Goal: Check status: Check status

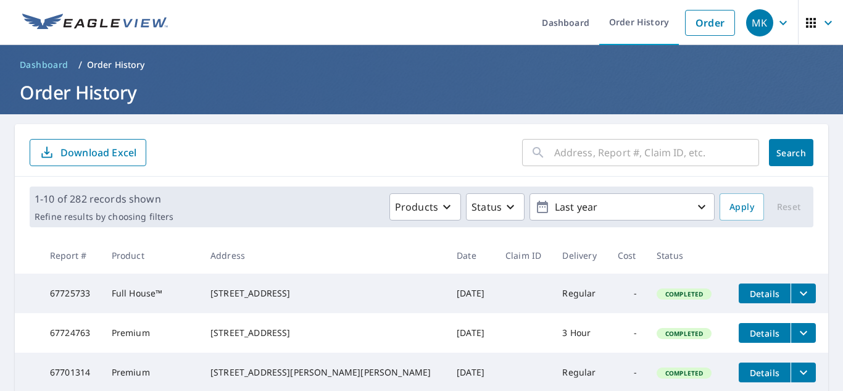
click at [610, 144] on input "text" at bounding box center [656, 152] width 205 height 35
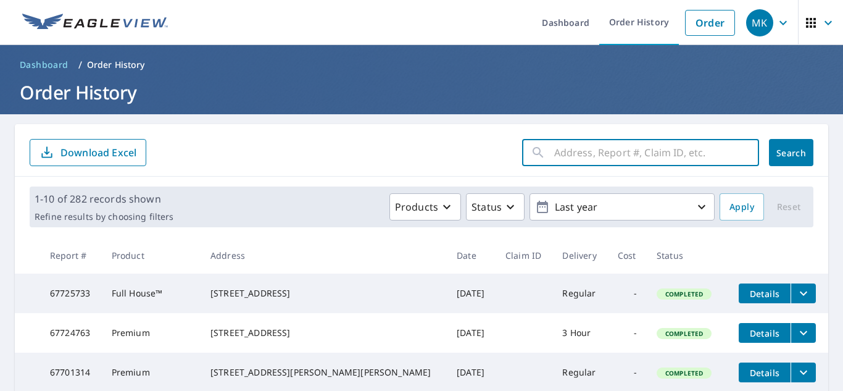
paste input "S [PERSON_NAME] Aurora, [GEOGRAPHIC_DATA]"
type input "S [PERSON_NAME] Aurora, [GEOGRAPHIC_DATA]"
click button "Search" at bounding box center [791, 152] width 44 height 27
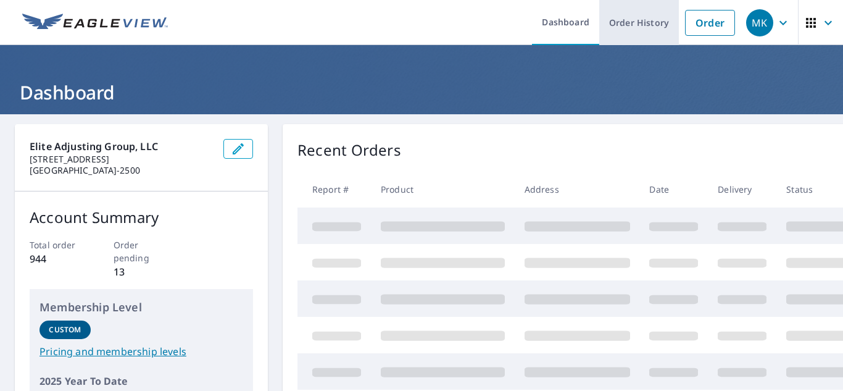
click at [632, 18] on link "Order History" at bounding box center [639, 22] width 80 height 45
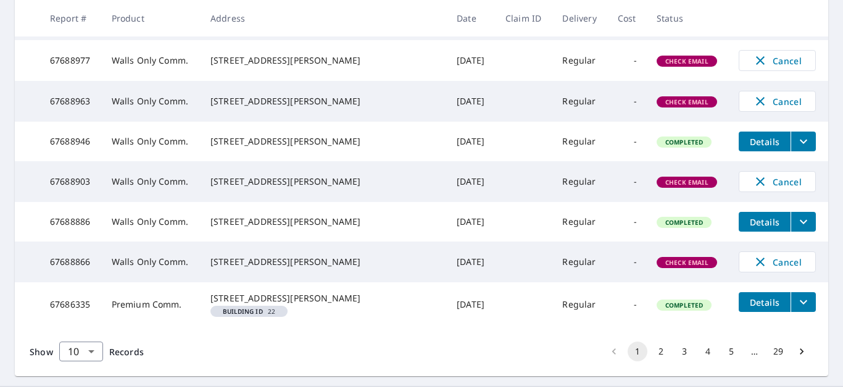
scroll to position [412, 0]
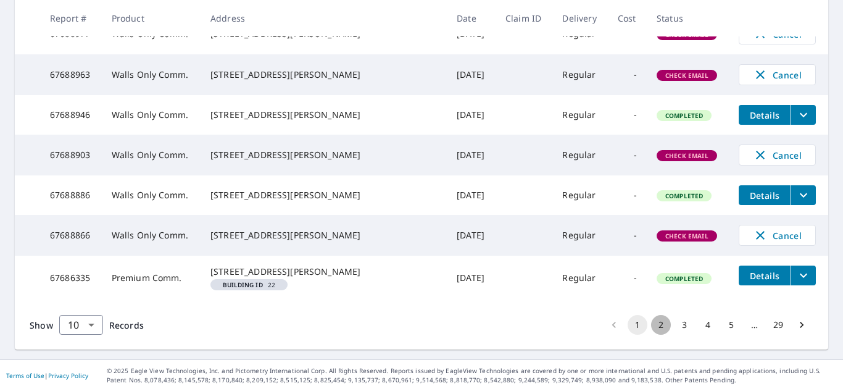
click at [655, 334] on button "2" at bounding box center [661, 325] width 20 height 20
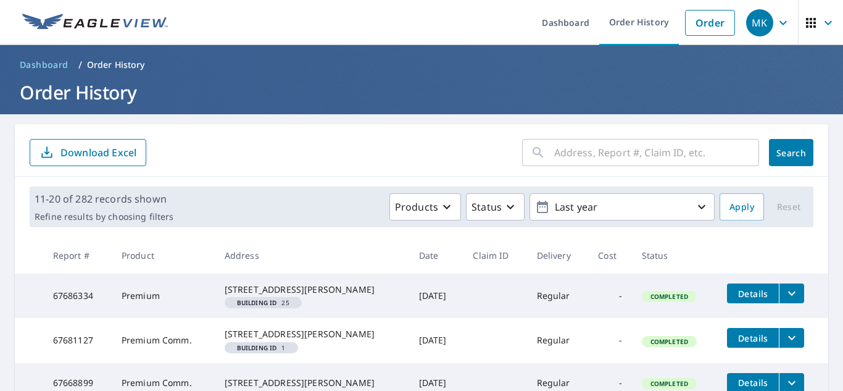
click at [606, 154] on input "text" at bounding box center [656, 152] width 205 height 35
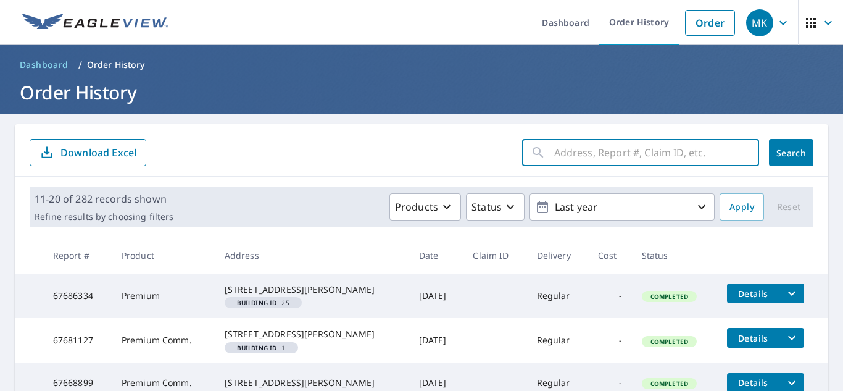
paste input "S [PERSON_NAME] Aurora, [GEOGRAPHIC_DATA]"
click at [554, 157] on input "S [PERSON_NAME] Aurora, [GEOGRAPHIC_DATA]" at bounding box center [644, 152] width 181 height 35
click at [554, 154] on input "[PERSON_NAME] Aurora, [GEOGRAPHIC_DATA]" at bounding box center [644, 152] width 181 height 35
click at [644, 152] on input "[PERSON_NAME] Aurora, [GEOGRAPHIC_DATA]" at bounding box center [644, 152] width 181 height 35
type input "[PERSON_NAME] Aurora, [GEOGRAPHIC_DATA]"
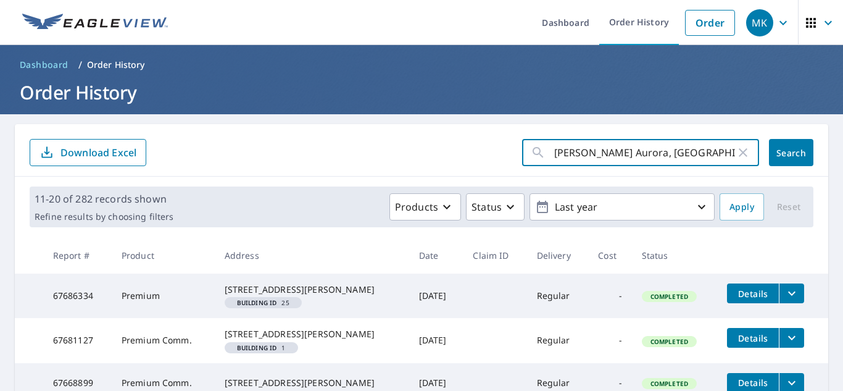
click at [781, 157] on span "Search" at bounding box center [791, 153] width 25 height 12
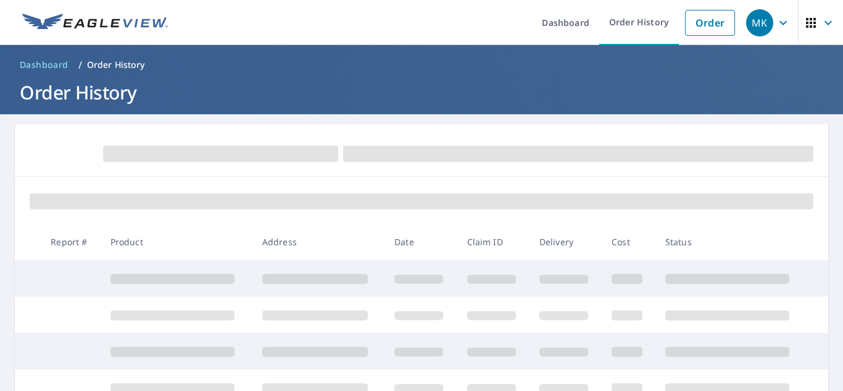
scroll to position [103, 0]
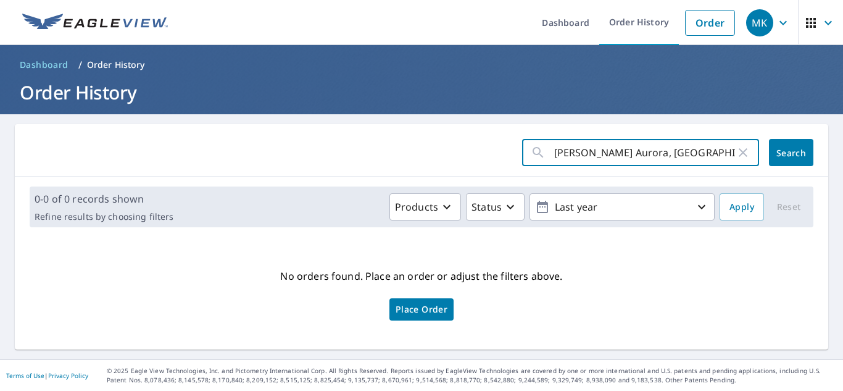
drag, startPoint x: 623, startPoint y: 151, endPoint x: 605, endPoint y: 154, distance: 18.1
click at [605, 154] on input "[PERSON_NAME] Aurora, [GEOGRAPHIC_DATA]" at bounding box center [644, 152] width 181 height 35
type input "[PERSON_NAME]"
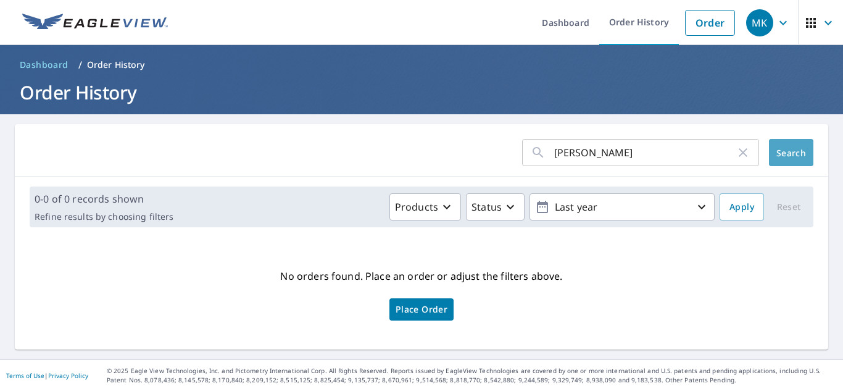
click at [784, 157] on span "Search" at bounding box center [791, 153] width 25 height 12
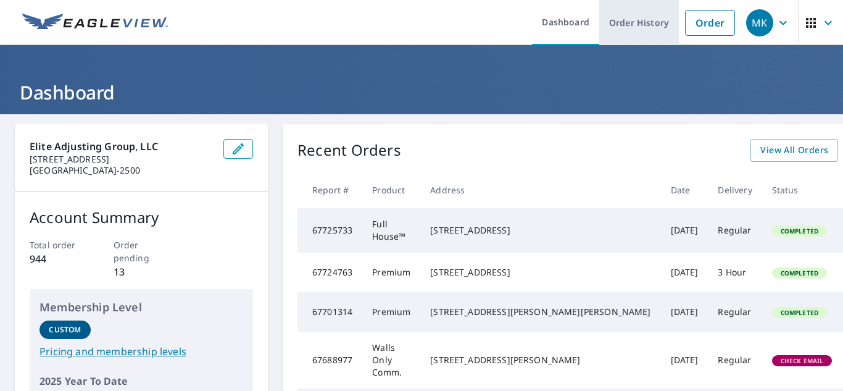
click at [631, 19] on link "Order History" at bounding box center [639, 22] width 80 height 45
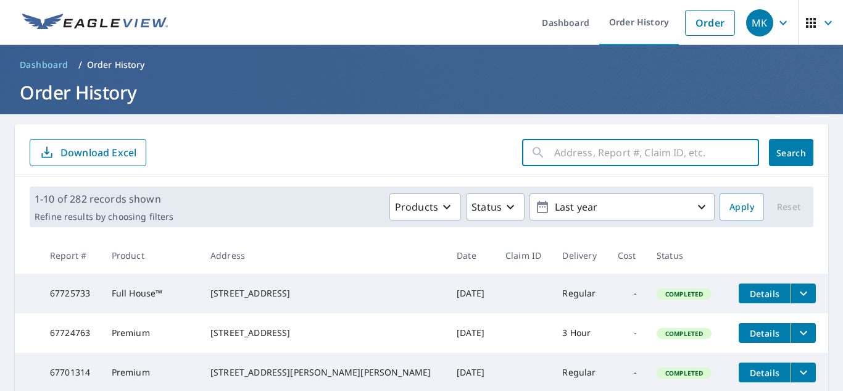
click at [638, 154] on input "text" at bounding box center [656, 152] width 205 height 35
type input "[STREET_ADDRESS][PERSON_NAME]"
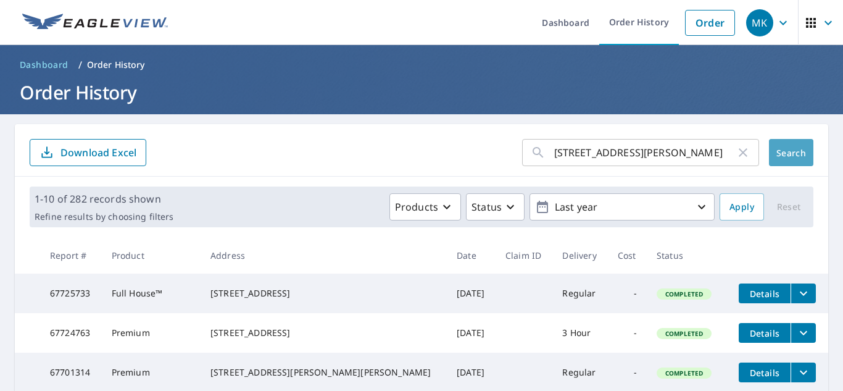
click at [784, 154] on span "Search" at bounding box center [791, 153] width 25 height 12
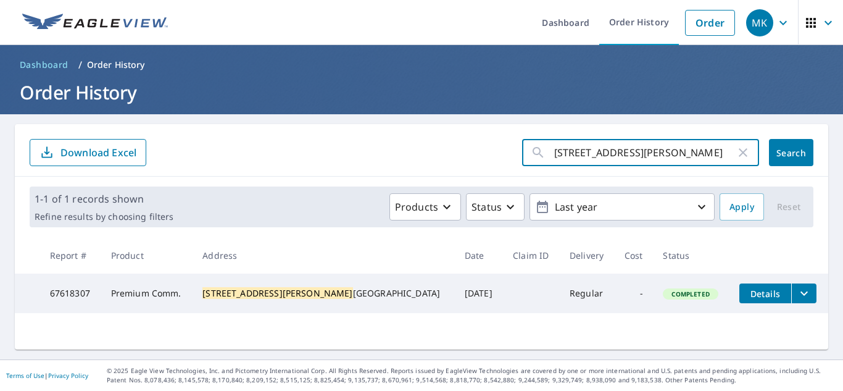
drag, startPoint x: 557, startPoint y: 151, endPoint x: 545, endPoint y: 153, distance: 12.6
click at [554, 153] on input "[STREET_ADDRESS][PERSON_NAME]" at bounding box center [644, 152] width 181 height 35
type input "7 S [PERSON_NAME]"
click at [790, 144] on button "Search" at bounding box center [791, 152] width 44 height 27
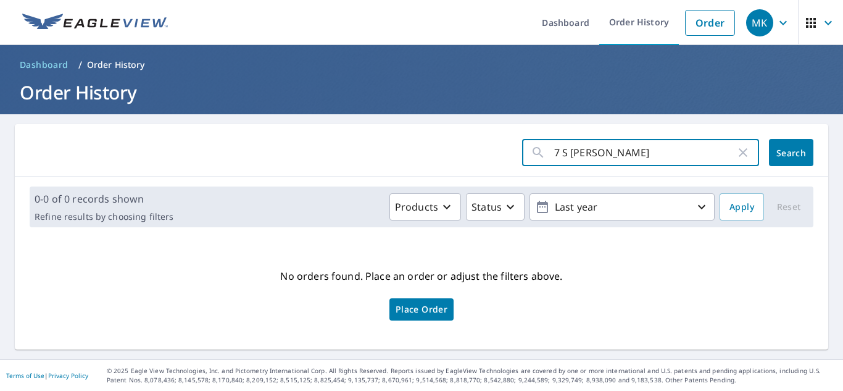
drag, startPoint x: 550, startPoint y: 155, endPoint x: 543, endPoint y: 155, distance: 7.4
click at [543, 155] on div "7 S [PERSON_NAME] ​" at bounding box center [640, 152] width 237 height 27
type input "[STREET_ADDRESS][PERSON_NAME]"
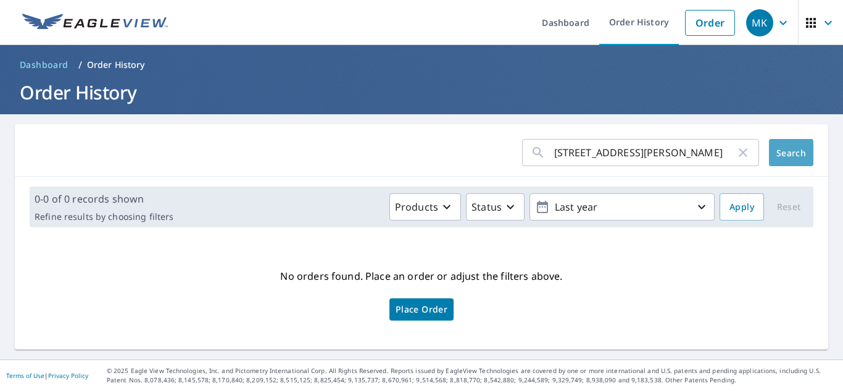
click at [785, 159] on button "Search" at bounding box center [791, 152] width 44 height 27
